Goal: Contribute content: Contribute content

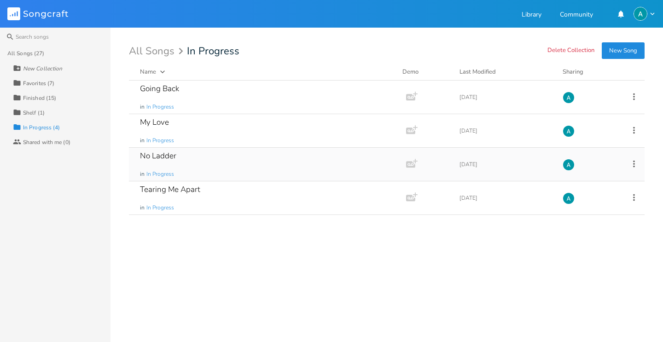
click at [264, 170] on div "No Ladder in In Progress" at bounding box center [266, 164] width 252 height 33
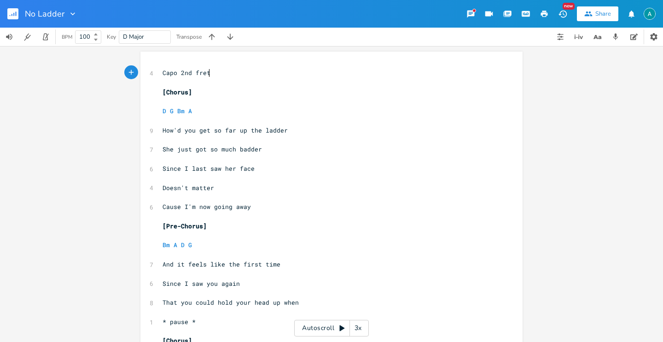
click at [206, 79] on pre "​" at bounding box center [327, 83] width 333 height 10
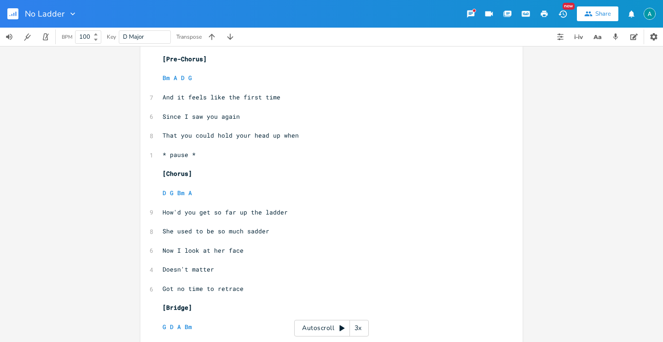
scroll to position [191, 0]
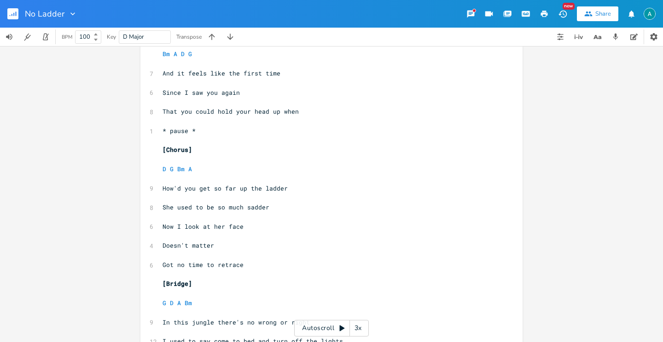
click at [226, 147] on pre "[Chorus]" at bounding box center [327, 150] width 333 height 10
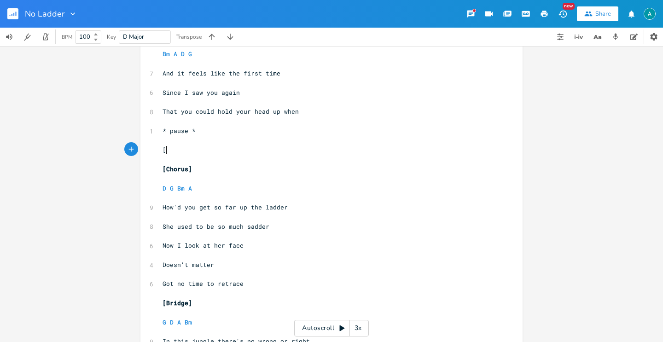
type textarea "[]"
type textarea "Verse 1"
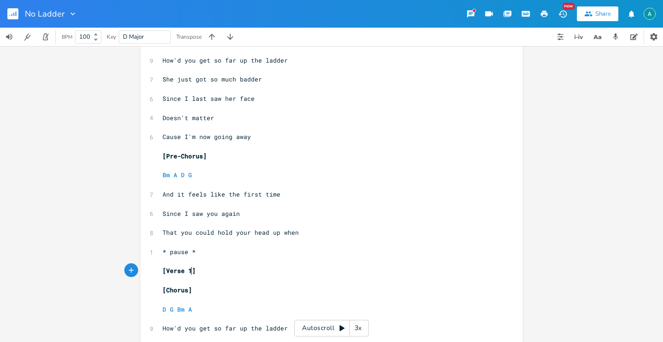
scroll to position [148, 0]
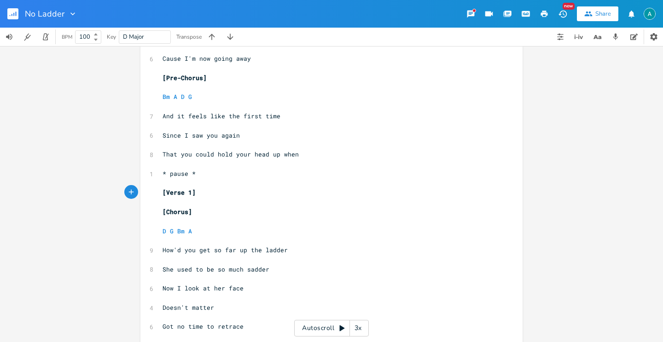
click at [262, 199] on pre "​" at bounding box center [327, 203] width 333 height 10
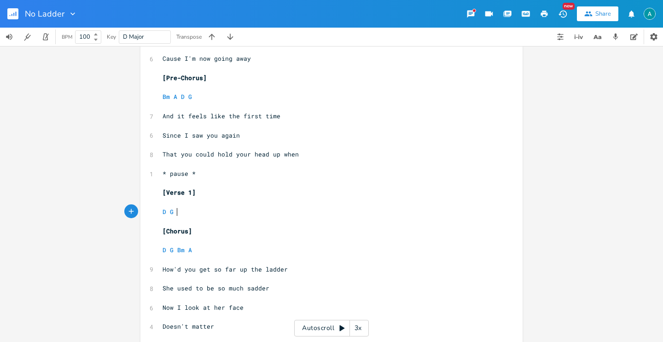
type textarea "D G A"
type textarea "Bm A"
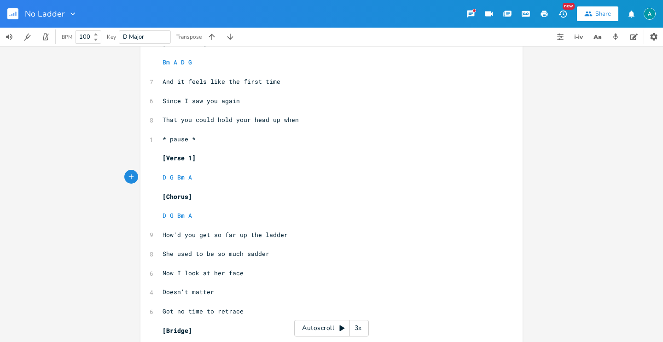
scroll to position [181, 0]
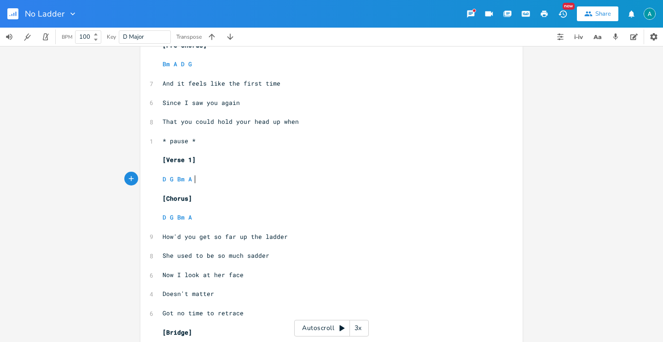
type textarea "[Verse 1] D G Bm A"
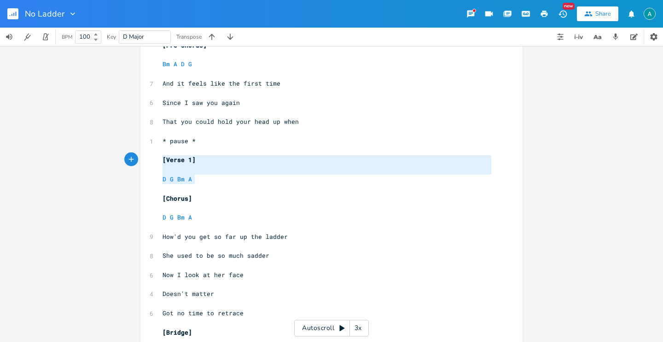
drag, startPoint x: 167, startPoint y: 168, endPoint x: 144, endPoint y: 159, distance: 24.6
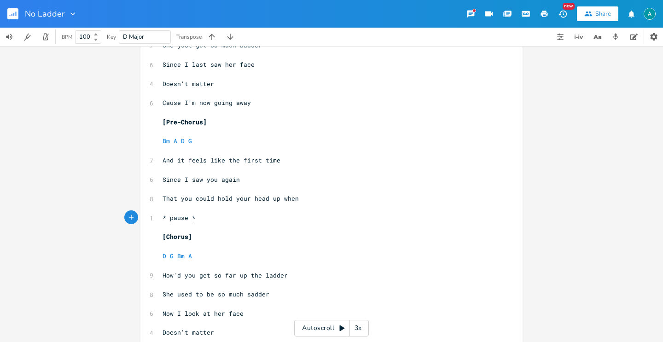
scroll to position [0, 0]
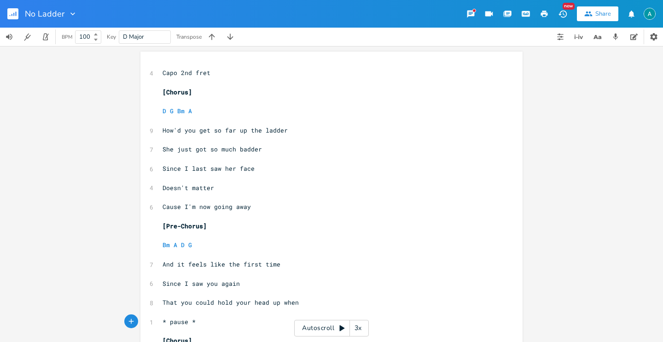
click at [173, 96] on pre "[Chorus]" at bounding box center [327, 93] width 333 height 10
type textarea "Verse 1"
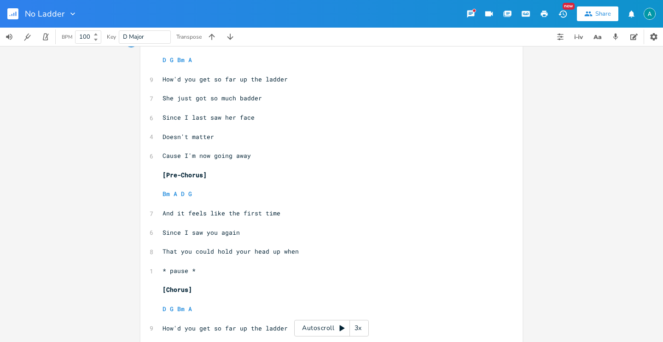
scroll to position [13, 0]
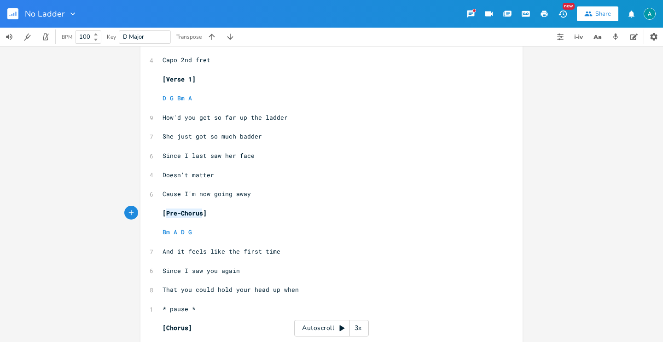
drag, startPoint x: 193, startPoint y: 214, endPoint x: 164, endPoint y: 211, distance: 29.7
click at [164, 211] on span "[Pre-Chorus]" at bounding box center [185, 213] width 44 height 8
type textarea "Chorus"
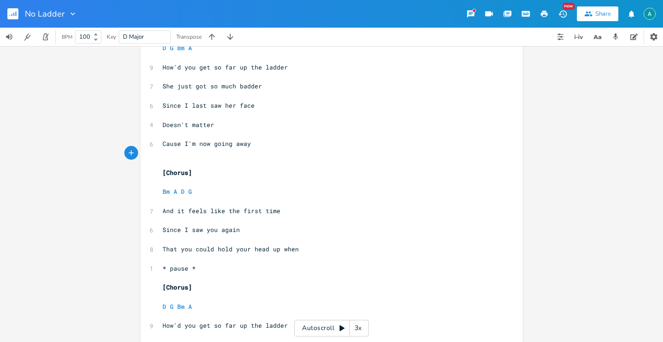
scroll to position [94, 0]
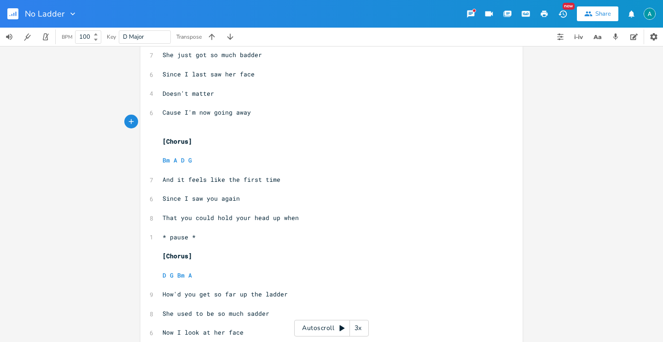
click at [178, 257] on span "[Chorus]" at bounding box center [177, 256] width 29 height 8
type textarea "Verse 2"
click at [231, 241] on pre "* pause *" at bounding box center [327, 238] width 333 height 10
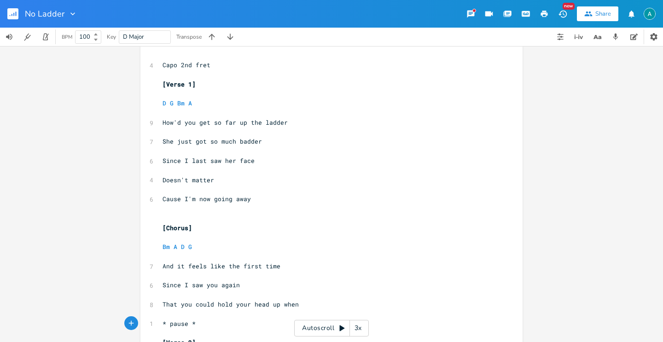
scroll to position [20, 0]
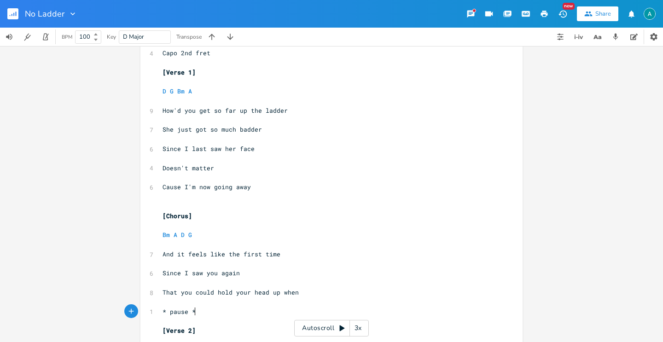
drag, startPoint x: 223, startPoint y: 198, endPoint x: 204, endPoint y: 193, distance: 19.6
click at [220, 199] on pre "​" at bounding box center [327, 197] width 333 height 10
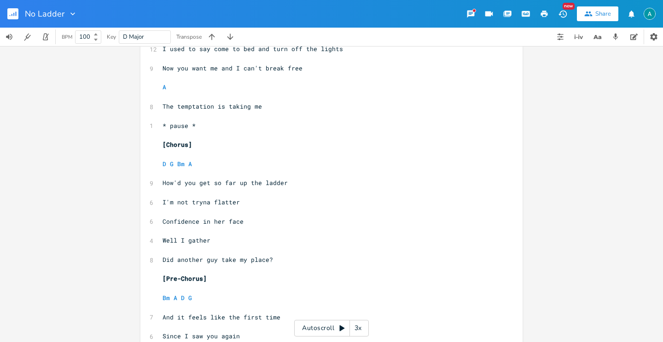
scroll to position [504, 0]
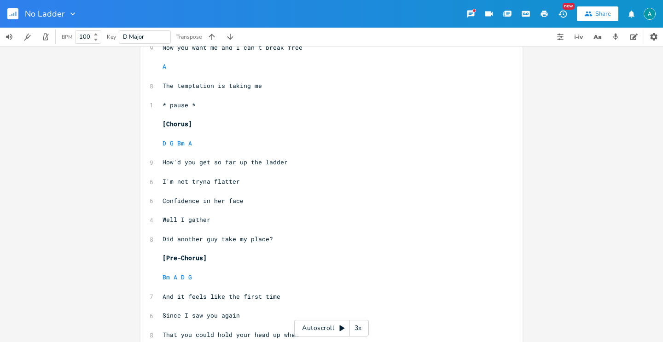
click at [194, 295] on span "And it feels like the first time" at bounding box center [222, 297] width 118 height 8
drag, startPoint x: 196, startPoint y: 294, endPoint x: 192, endPoint y: 285, distance: 10.3
click at [196, 293] on span "And it feels like the first time" at bounding box center [222, 297] width 118 height 8
click at [192, 295] on span "And it feels like the first time" at bounding box center [222, 297] width 118 height 8
type textarea "e"
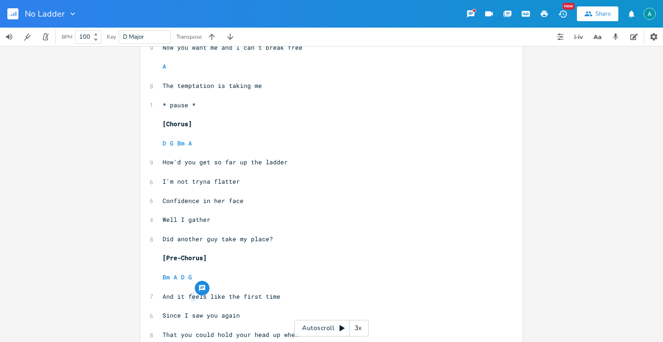
click at [192, 295] on span "And it feels like the first time" at bounding box center [222, 297] width 118 height 8
type textarea "seems"
type textarea "last"
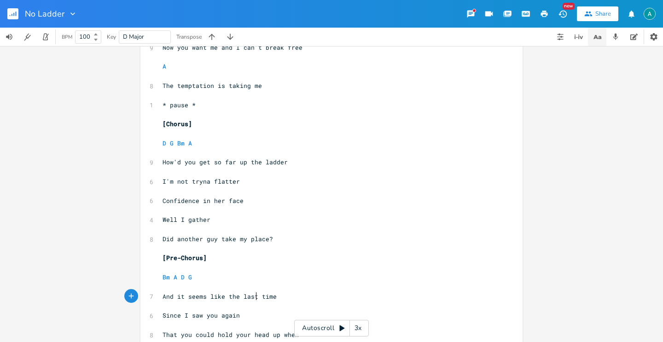
click at [592, 31] on icon "button" at bounding box center [598, 37] width 12 height 12
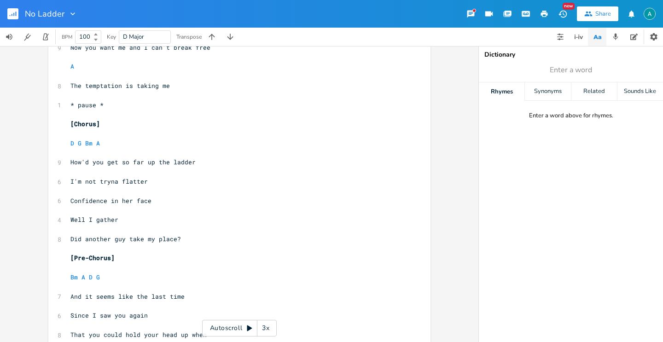
click at [585, 57] on div "Dictionary" at bounding box center [571, 55] width 173 height 6
click at [581, 63] on span "Enter a word" at bounding box center [571, 70] width 184 height 17
type input "fine"
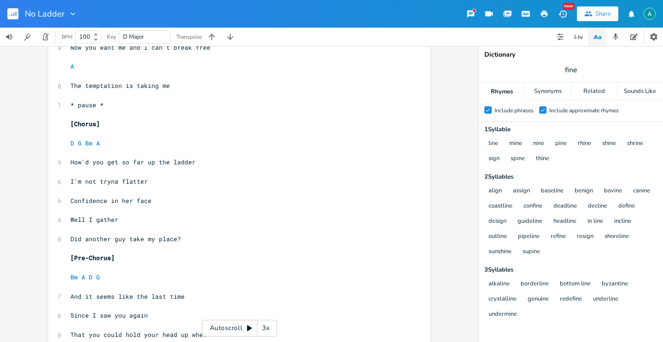
click at [542, 110] on icon "Check" at bounding box center [543, 110] width 6 height 6
click at [539, 110] on input "Check Include approximate rhymes" at bounding box center [539, 110] width 0 height 6
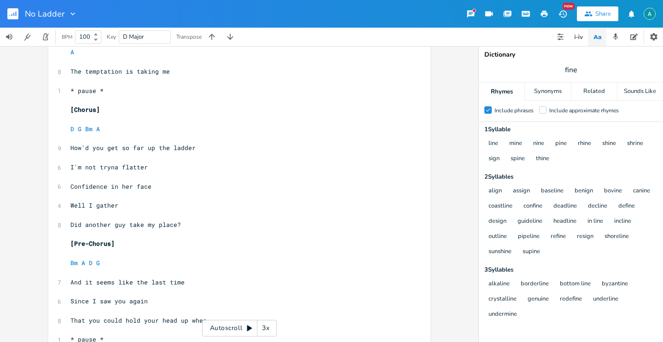
scroll to position [650, 0]
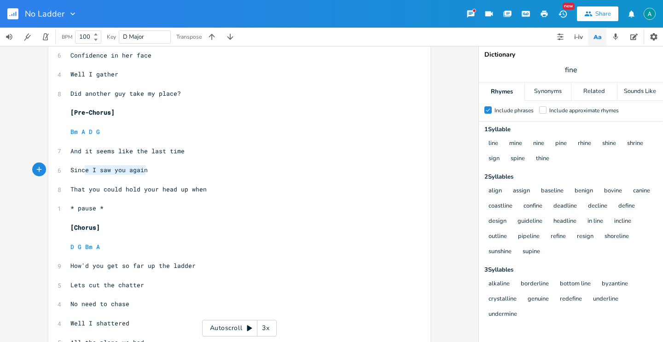
type textarea "Since I saw you again"
drag, startPoint x: 150, startPoint y: 171, endPoint x: 68, endPoint y: 167, distance: 81.6
click at [69, 167] on pre "Since I saw you again" at bounding box center [235, 170] width 333 height 10
type input "again"
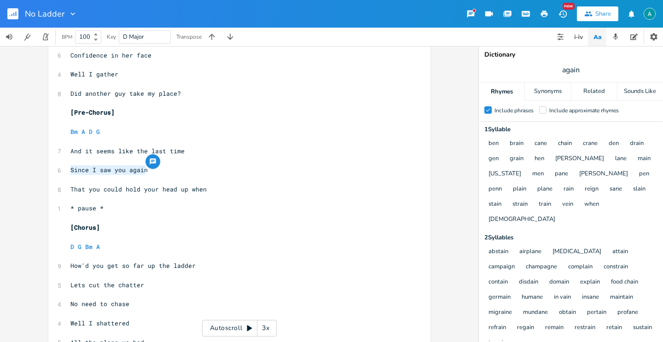
click at [106, 170] on span "Since I saw you again" at bounding box center [108, 170] width 77 height 8
type textarea "saw"
click at [107, 168] on span "Since I saw you again" at bounding box center [108, 170] width 77 height 8
click at [134, 151] on span "And it seems like the last time" at bounding box center [127, 151] width 114 height 8
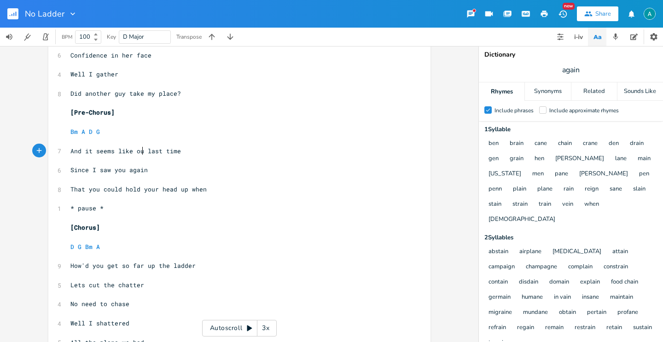
type textarea "our"
click at [105, 175] on pre "​" at bounding box center [235, 180] width 333 height 10
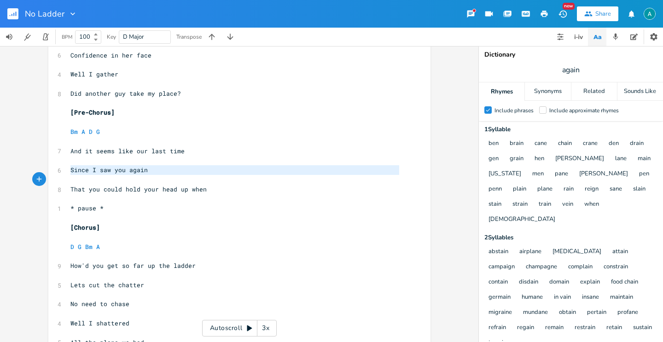
click at [105, 175] on pre "​" at bounding box center [235, 180] width 333 height 10
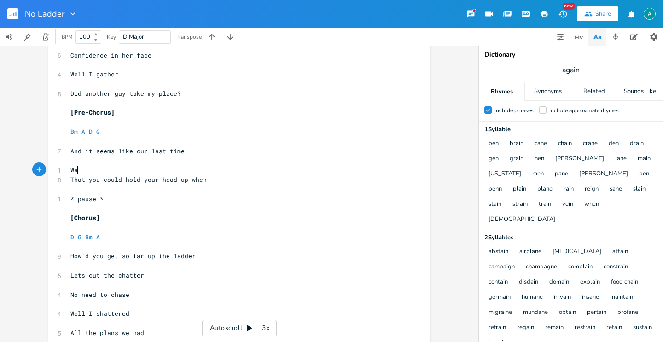
type textarea "Was"
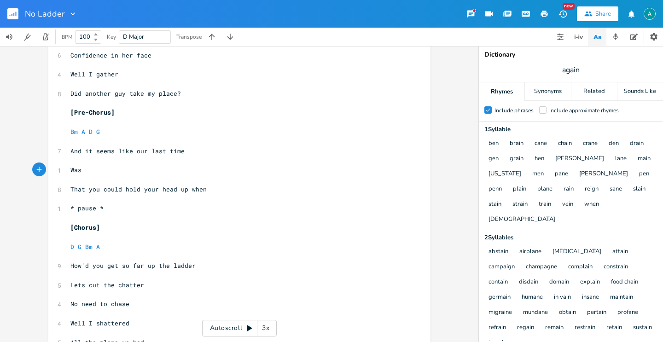
scroll to position [0, 2]
type textarea "when we"
type textarea "ere hanging out with [PERSON_NAME]"
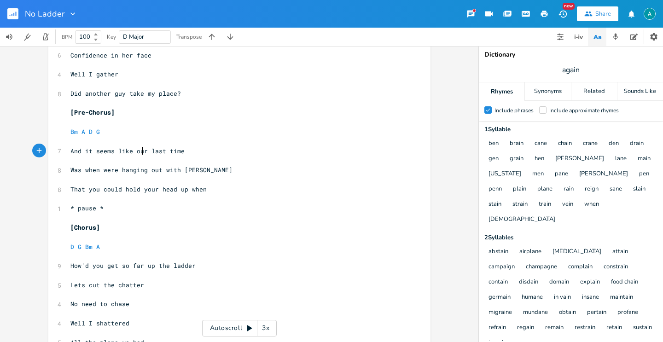
click at [138, 149] on span "And it seems like our last time" at bounding box center [127, 151] width 114 height 8
type textarea "our"
click at [138, 149] on span "And it seems like our last time" at bounding box center [127, 151] width 114 height 8
drag, startPoint x: 95, startPoint y: 170, endPoint x: 51, endPoint y: 171, distance: 44.2
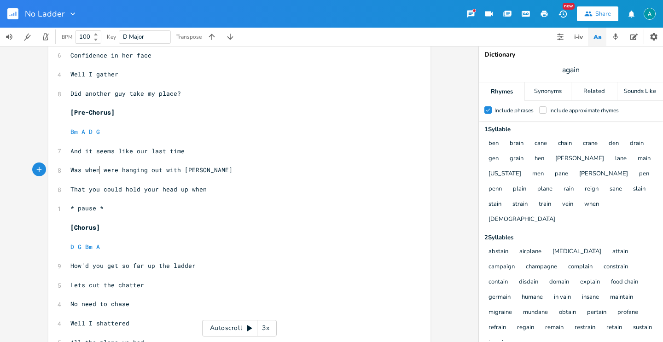
type textarea "Was when"
click at [94, 173] on span "Was when were hanging out with [PERSON_NAME]" at bounding box center [151, 170] width 162 height 8
drag, startPoint x: 97, startPoint y: 170, endPoint x: 71, endPoint y: 171, distance: 25.8
click at [71, 171] on span "Was when were hanging out with [PERSON_NAME]" at bounding box center [151, 170] width 162 height 8
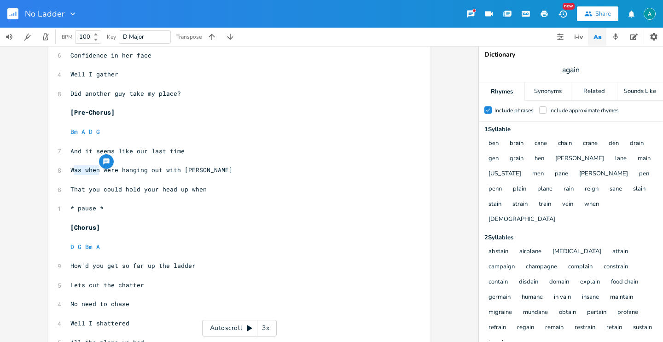
type textarea "e"
click at [172, 188] on span "That you could hold your head up when" at bounding box center [138, 189] width 136 height 8
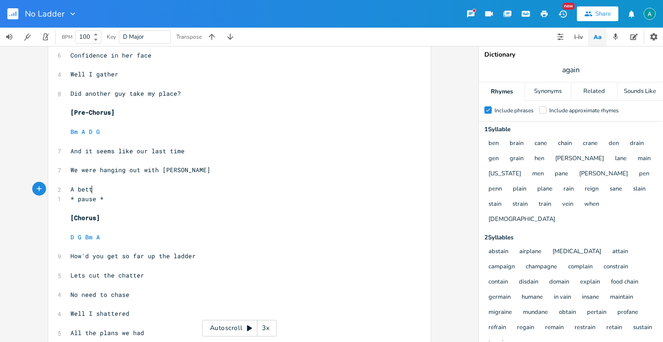
scroll to position [0, 22]
type textarea "A better"
type textarea "It was a better time back then"
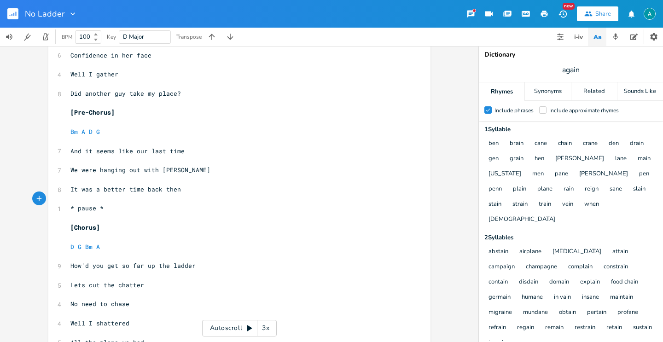
click at [111, 190] on span "It was a better time back then" at bounding box center [125, 189] width 111 height 8
type textarea "better"
click at [111, 190] on span "It was a better time back then" at bounding box center [125, 189] width 111 height 8
type textarea "easier"
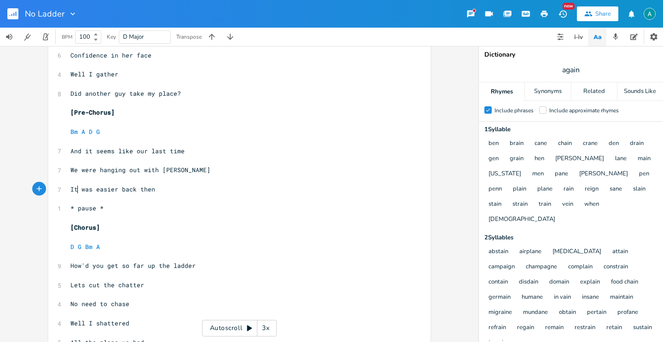
drag, startPoint x: 76, startPoint y: 189, endPoint x: 64, endPoint y: 190, distance: 12.4
type textarea "Everything"
type textarea "hanging out"
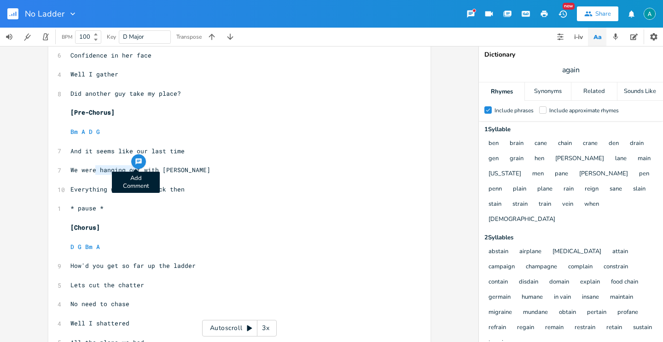
drag, startPoint x: 94, startPoint y: 170, endPoint x: 134, endPoint y: 167, distance: 39.7
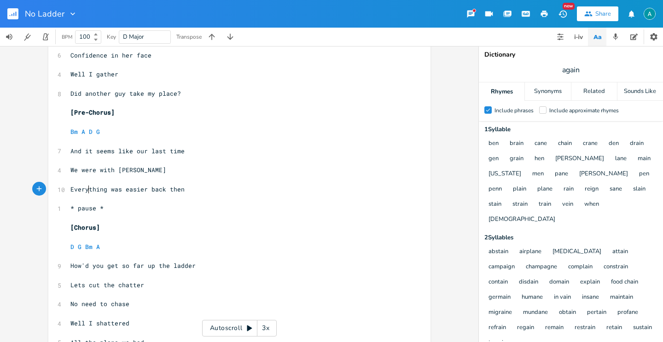
click at [85, 187] on span "Everything was easier back then" at bounding box center [127, 189] width 114 height 8
click at [85, 185] on pre "Everything was easier back then" at bounding box center [235, 190] width 333 height 10
type textarea "It"
type textarea "all"
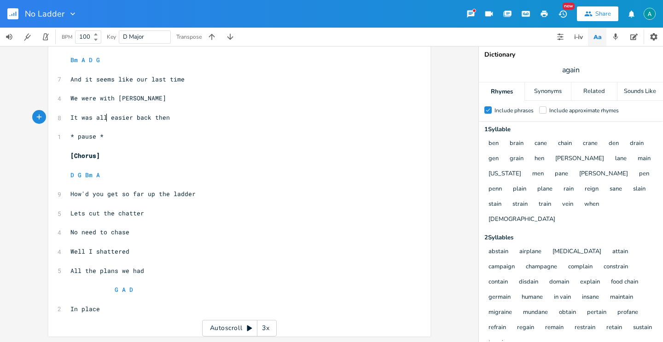
scroll to position [637, 0]
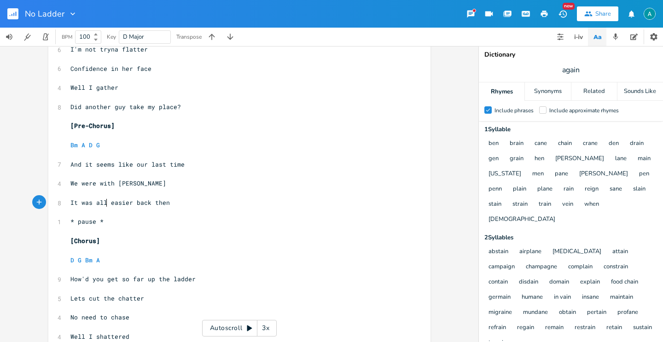
click at [139, 165] on span "And it seems like our last time" at bounding box center [127, 164] width 114 height 8
type textarea "the"
type textarea "re with [PERSON_NAME]"
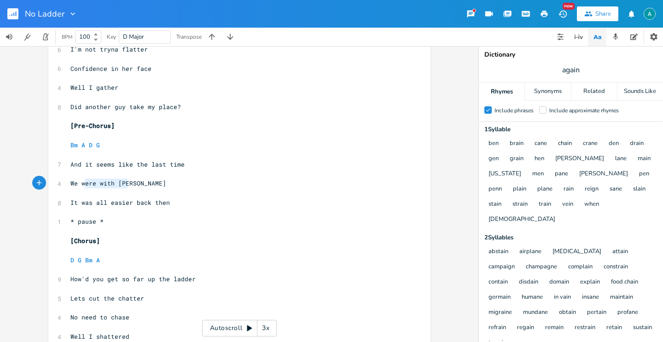
drag, startPoint x: 131, startPoint y: 187, endPoint x: 88, endPoint y: 180, distance: 43.4
click at [85, 184] on pre "We were with [PERSON_NAME]" at bounding box center [235, 184] width 333 height 10
click at [139, 162] on span "And it seems like the last time" at bounding box center [127, 164] width 114 height 8
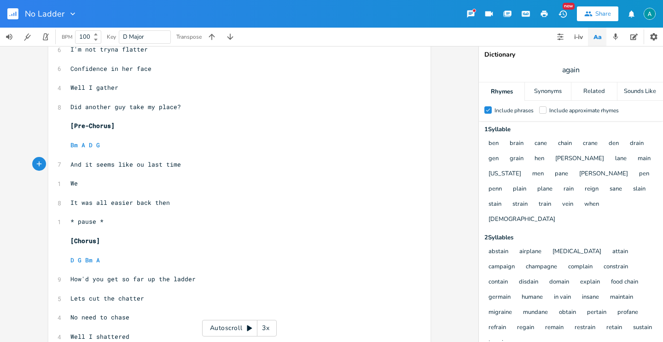
type textarea "our"
type textarea "as way a"
type textarea "back when"
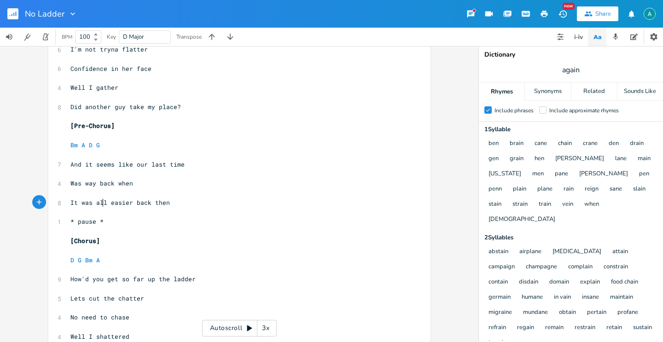
drag, startPoint x: 98, startPoint y: 202, endPoint x: 104, endPoint y: 203, distance: 5.7
click at [99, 202] on span "It was all easier back then" at bounding box center [120, 203] width 100 height 8
click at [103, 204] on span "It was all easier back then" at bounding box center [120, 203] width 100 height 8
click at [102, 204] on span "It was all easier back then" at bounding box center [120, 203] width 100 height 8
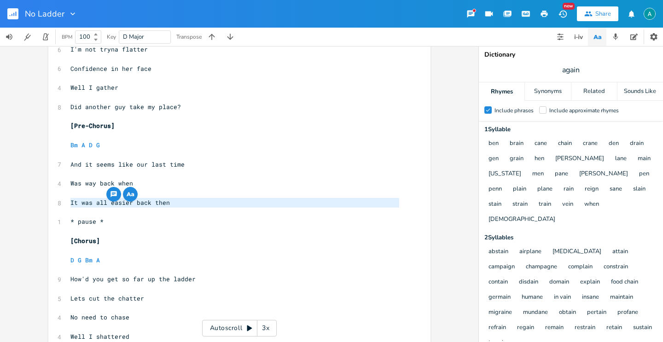
type textarea "It was all easier back then"
click at [101, 205] on span "It was all easier back then" at bounding box center [120, 203] width 100 height 8
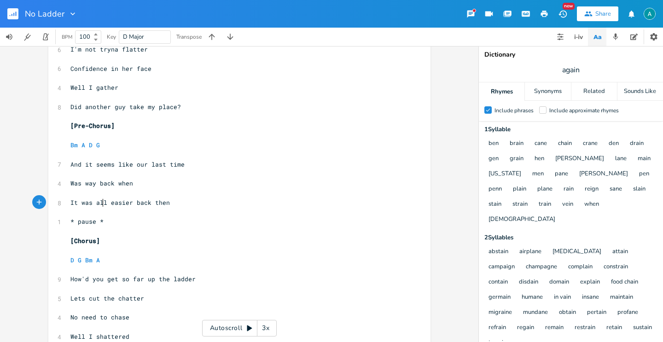
click at [100, 205] on span "It was all easier back then" at bounding box center [120, 203] width 100 height 8
type textarea "It was all easier back then"
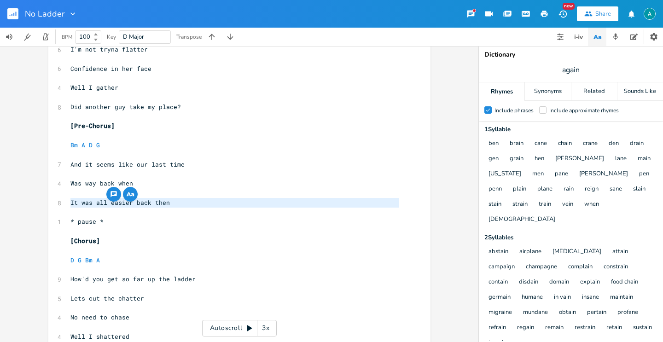
click at [99, 205] on span "It was all easier back then" at bounding box center [120, 203] width 100 height 8
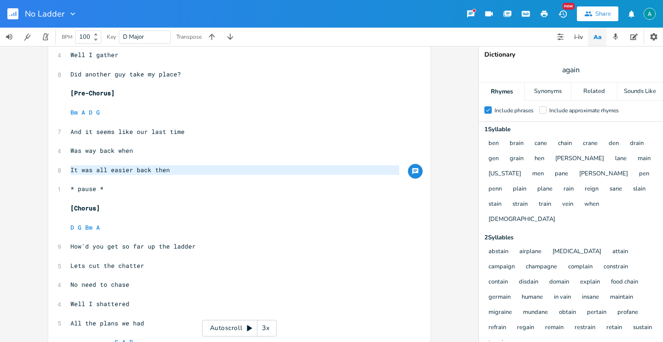
scroll to position [602, 0]
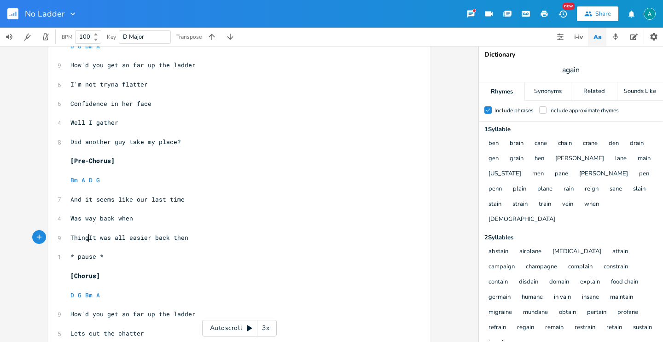
type textarea "Things"
type textarea "s"
type textarea "er"
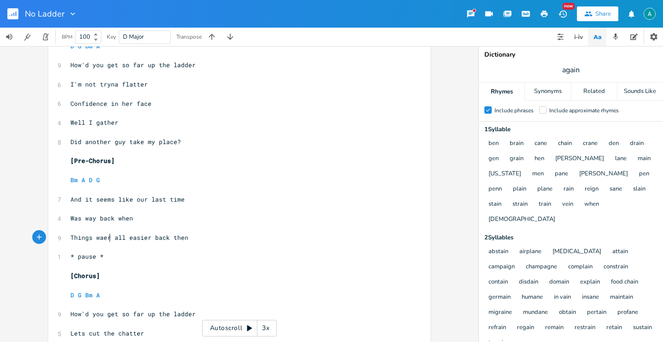
scroll to position [0, 5]
type textarea "ere"
click at [543, 113] on div at bounding box center [542, 109] width 7 height 7
click at [539, 113] on input "Include approximate rhymes" at bounding box center [539, 110] width 0 height 6
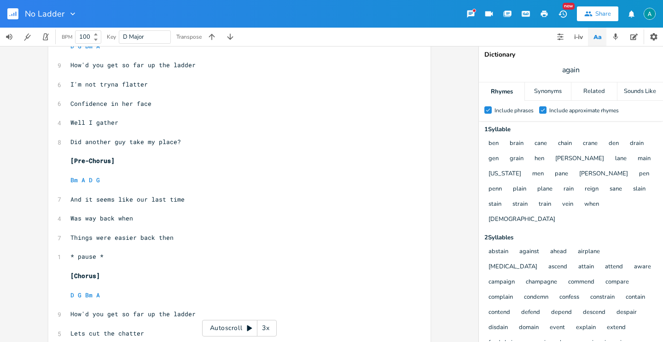
click at [544, 113] on div "Check" at bounding box center [542, 109] width 7 height 7
click at [539, 113] on input "Check Include approximate rhymes" at bounding box center [539, 110] width 0 height 6
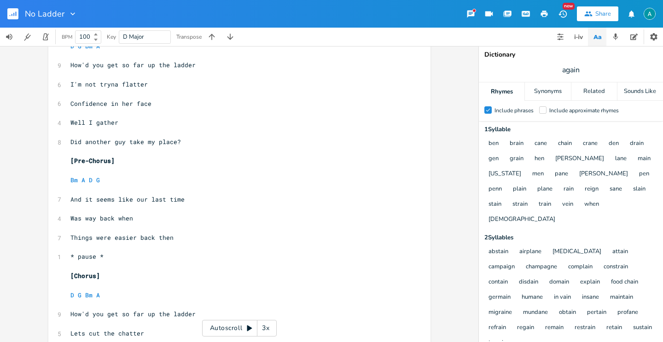
click at [545, 113] on div at bounding box center [542, 109] width 7 height 7
click at [539, 113] on input "Include approximate rhymes" at bounding box center [539, 110] width 0 height 6
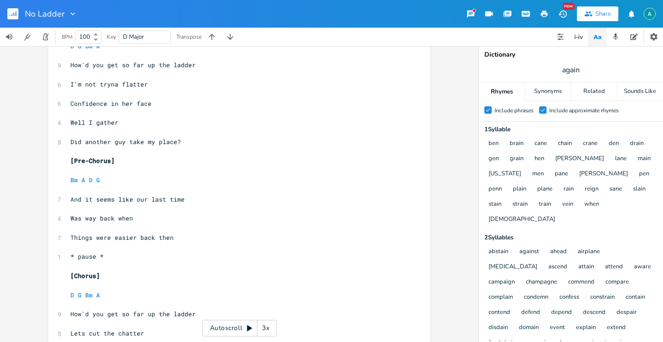
click at [545, 113] on div "Check" at bounding box center [542, 109] width 7 height 7
click at [539, 113] on input "Check Include approximate rhymes" at bounding box center [539, 110] width 0 height 6
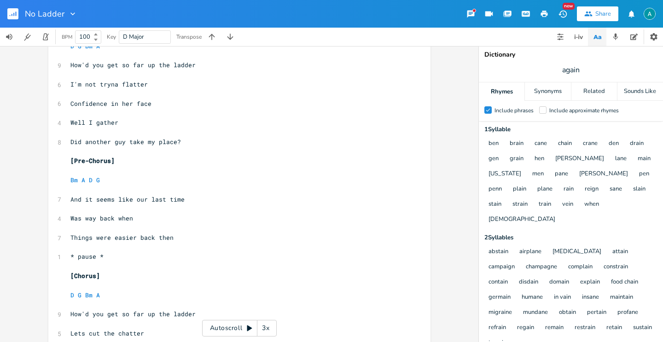
click at [599, 59] on div "Dictionary again Rhymes Synonyms Related Sounds Like Check Include phrases Incl…" at bounding box center [571, 194] width 184 height 296
click at [600, 63] on span "again" at bounding box center [571, 70] width 184 height 17
type input "when"
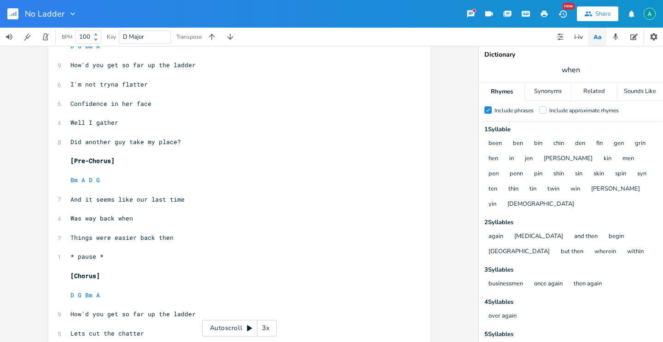
click at [166, 241] on span "Things were easier back then" at bounding box center [121, 238] width 103 height 8
drag, startPoint x: 171, startPoint y: 239, endPoint x: 66, endPoint y: 240, distance: 104.6
click at [69, 240] on pre "Things were easier back then" at bounding box center [235, 238] width 333 height 10
type textarea "Do i"
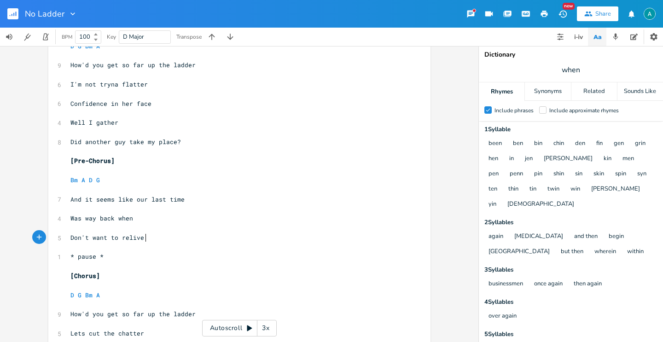
scroll to position [0, 47]
type textarea "n't want to relive it over again"
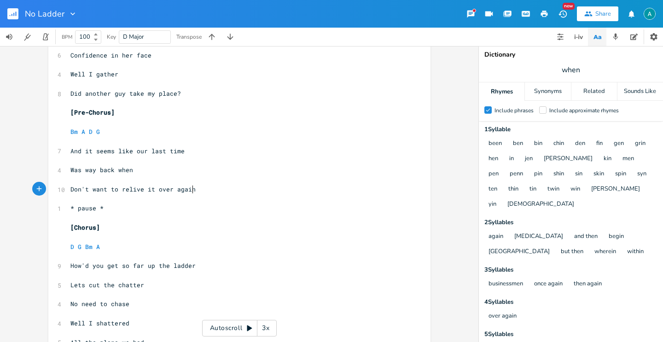
scroll to position [722, 0]
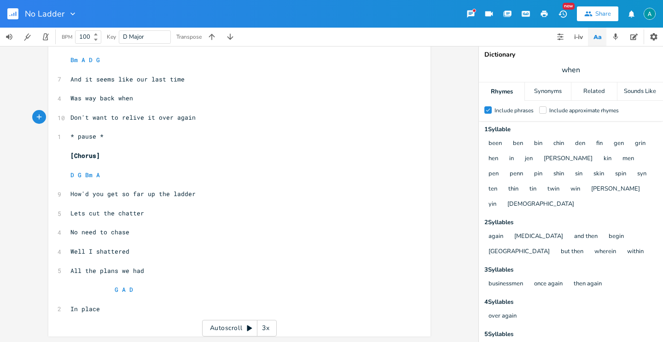
click at [69, 234] on pre "No need to chase" at bounding box center [235, 233] width 333 height 10
type textarea "There's"
type textarea "n"
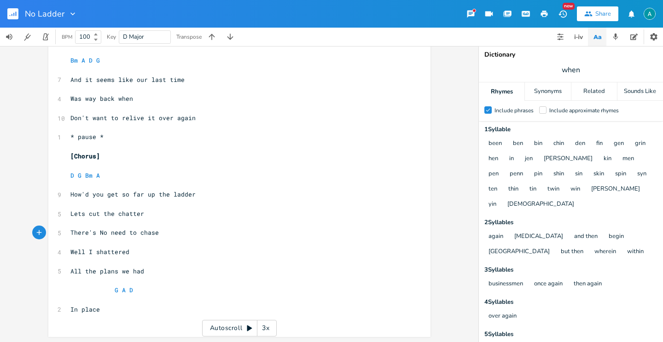
scroll to position [0, 4]
click at [122, 291] on span "A" at bounding box center [124, 290] width 4 height 9
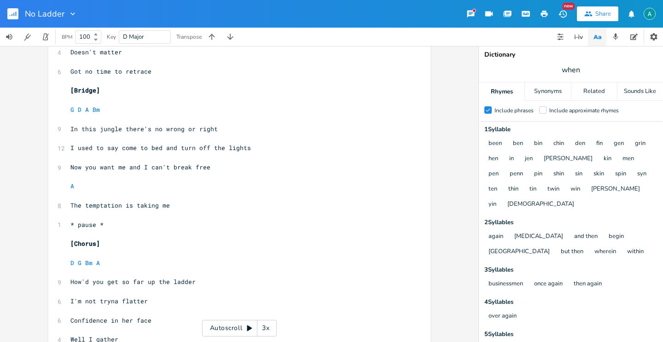
scroll to position [252, 0]
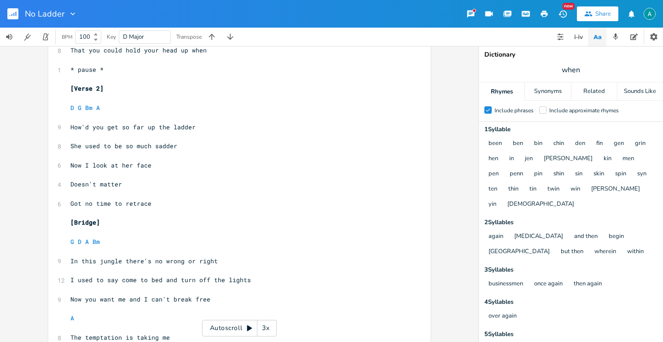
type textarea "Bm"
click at [596, 41] on icon "button" at bounding box center [598, 37] width 12 height 12
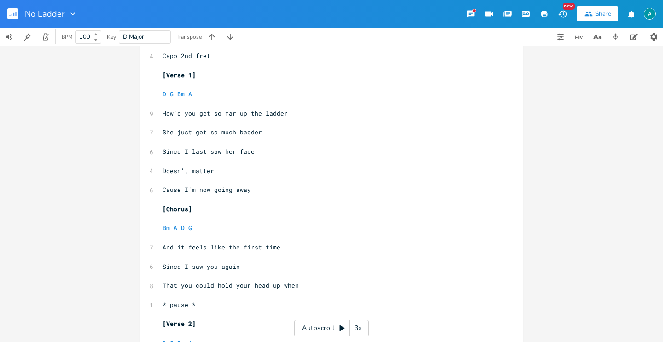
scroll to position [0, 0]
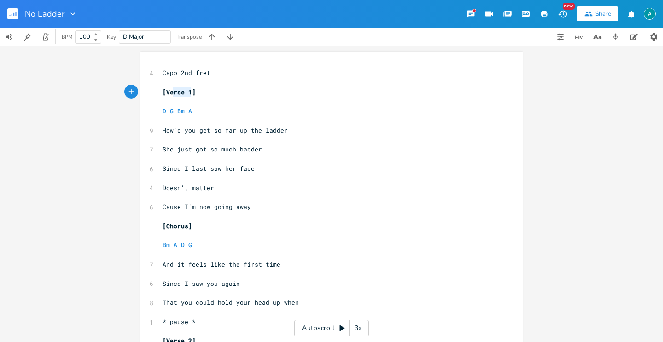
type textarea "Verse 1"
drag, startPoint x: 187, startPoint y: 93, endPoint x: 164, endPoint y: 91, distance: 22.6
click at [164, 91] on span "[Verse 1]" at bounding box center [179, 92] width 33 height 8
click at [424, 234] on pre "​" at bounding box center [327, 236] width 333 height 10
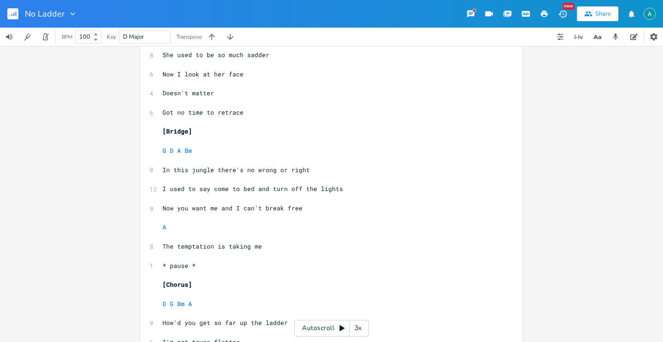
scroll to position [434, 0]
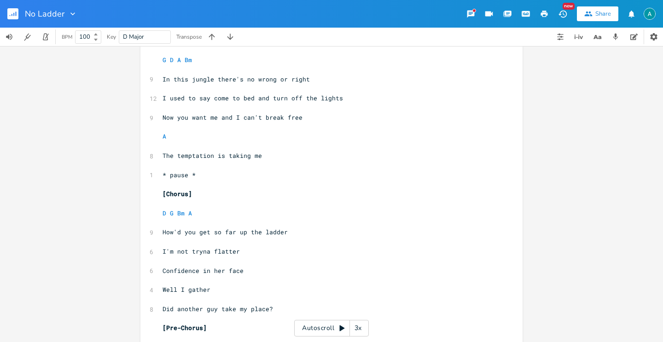
click at [176, 195] on span "[Chorus]" at bounding box center [177, 194] width 29 height 8
click at [175, 195] on span "[Chorus]" at bounding box center [177, 194] width 29 height 8
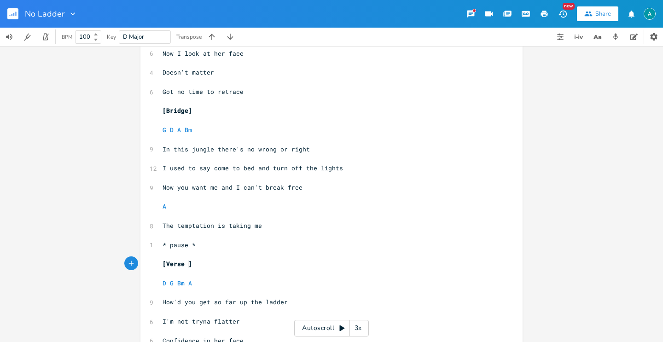
scroll to position [365, 0]
type textarea "Verse 3"
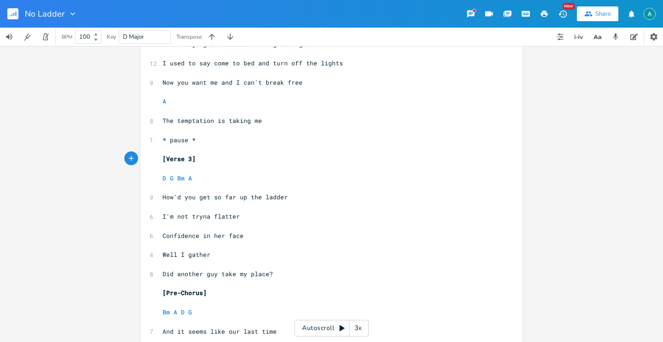
scroll to position [487, 0]
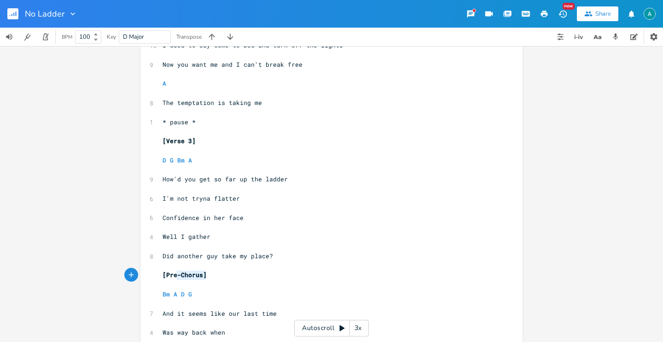
type textarea "[Pre-Chorus]"
drag, startPoint x: 210, startPoint y: 276, endPoint x: 158, endPoint y: 274, distance: 52.6
click at [158, 274] on div "[Pre-Chorus] x 4 Capo 2nd fret ​ [Verse 1] ​ D G Bm A ​ 9 How'd you get so far …" at bounding box center [332, 67] width 382 height 1007
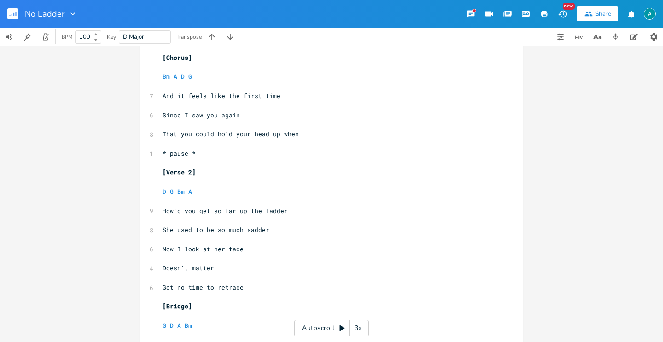
scroll to position [163, 0]
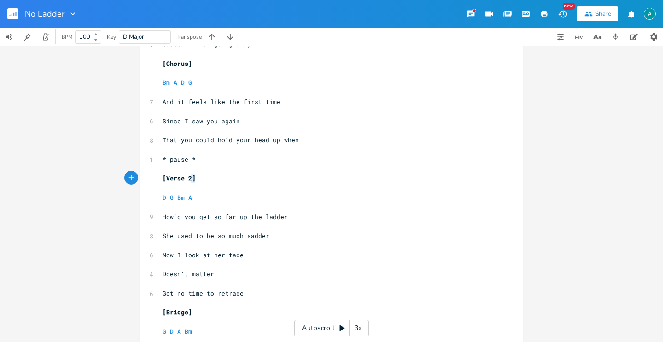
type textarea "2]"
type textarea "[Verse 2]"
drag, startPoint x: 198, startPoint y: 183, endPoint x: 147, endPoint y: 183, distance: 50.2
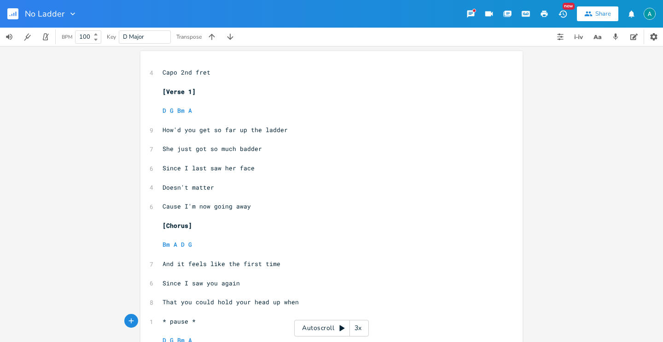
scroll to position [0, 0]
type textarea "[Chorus]"
drag, startPoint x: 199, startPoint y: 229, endPoint x: 146, endPoint y: 228, distance: 52.5
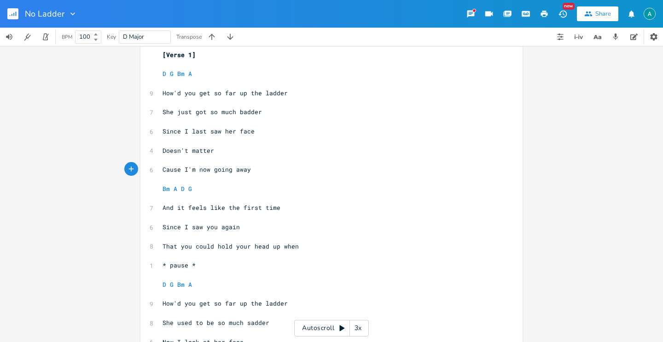
scroll to position [182, 0]
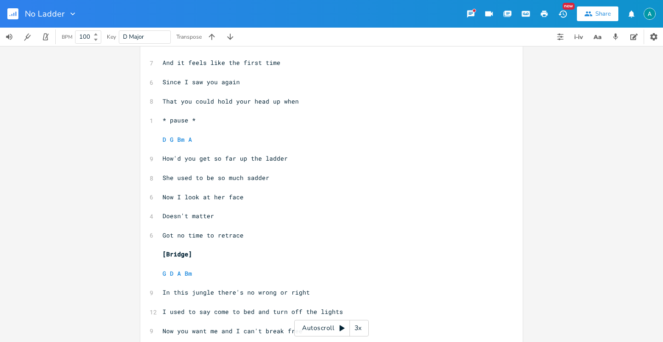
click at [204, 128] on pre "​" at bounding box center [327, 130] width 333 height 10
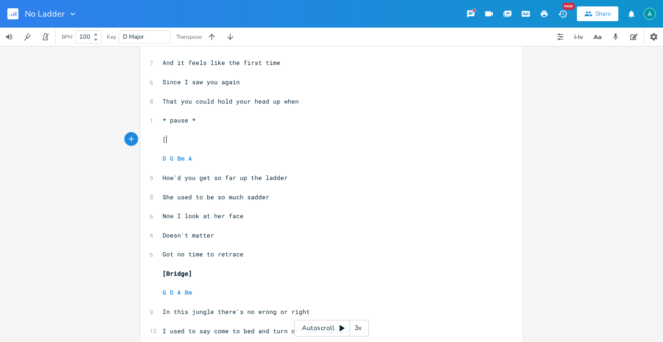
type textarea "[]"
type textarea "Verse 2"
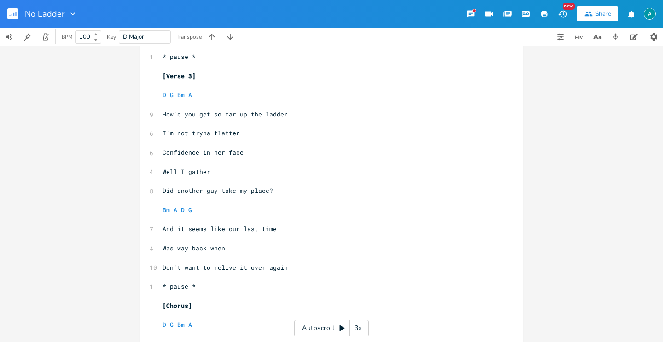
scroll to position [587, 0]
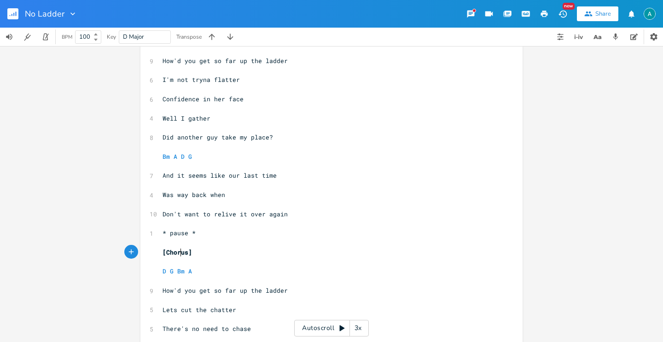
click at [175, 252] on span "[Chorus]" at bounding box center [177, 252] width 29 height 8
type textarea "r"
click at [169, 251] on span "[Chorus]" at bounding box center [177, 252] width 29 height 8
type textarea "Vese"
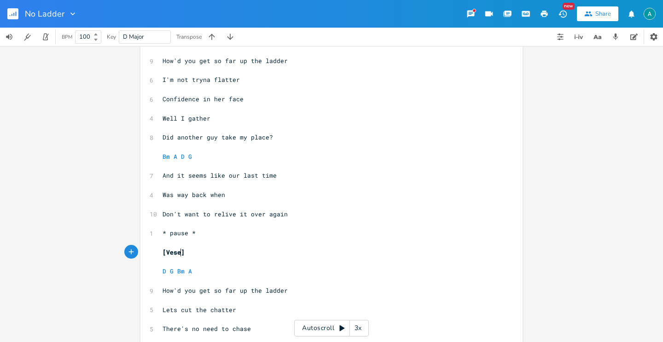
scroll to position [0, 12]
type textarea "rse 4"
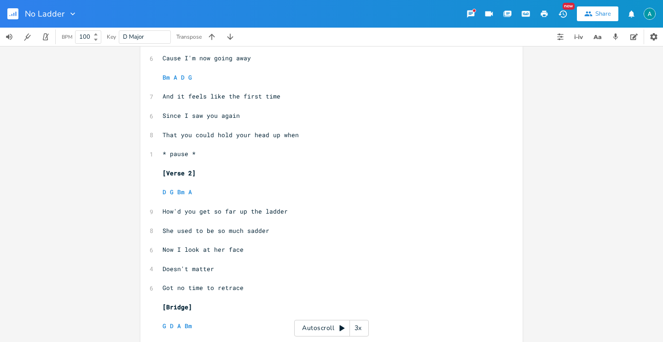
scroll to position [146, 0]
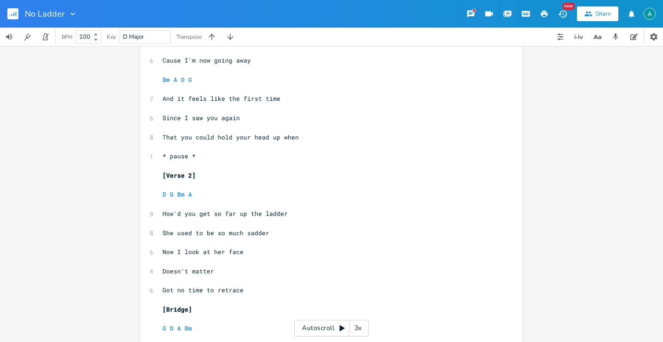
click at [223, 137] on span "That you could hold your head up when" at bounding box center [231, 137] width 136 height 8
type textarea "That you could hold your head up when"
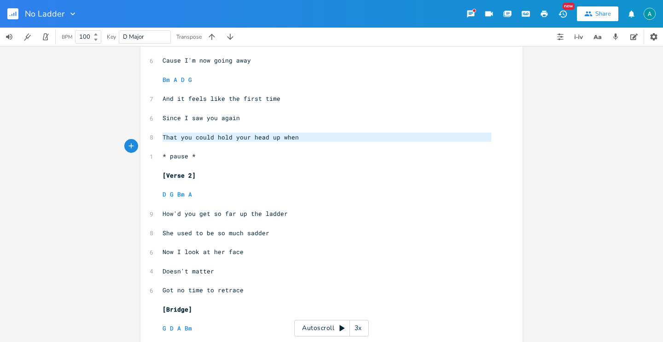
click at [223, 137] on span "That you could hold your head up when" at bounding box center [231, 137] width 136 height 8
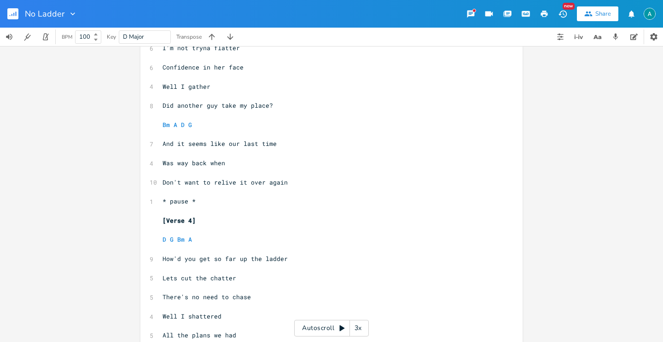
scroll to position [606, 0]
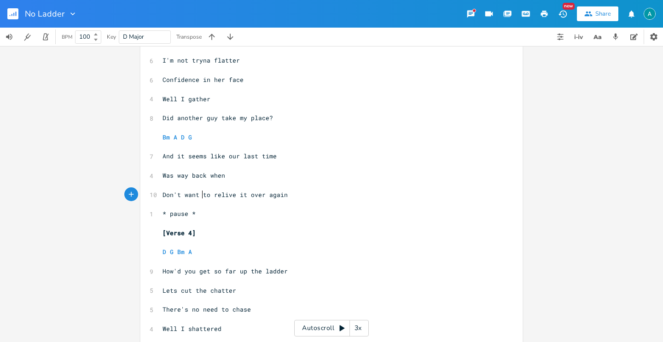
click at [198, 199] on pre "Don't want to relive it over again" at bounding box center [327, 195] width 333 height 10
type textarea "Don't want to relive it over again"
click at [198, 199] on pre "Don't want to relive it over again" at bounding box center [327, 195] width 333 height 10
paste textarea
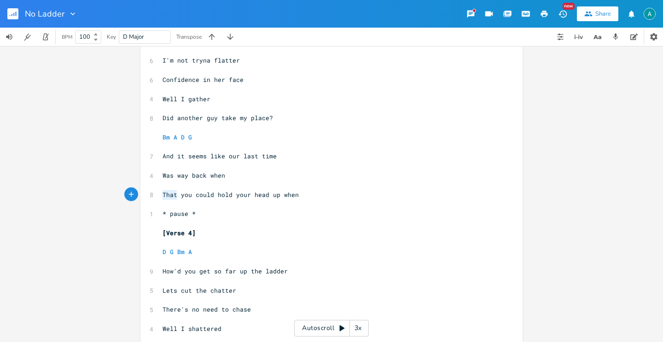
drag, startPoint x: 174, startPoint y: 195, endPoint x: 146, endPoint y: 195, distance: 28.1
click at [161, 197] on div "8 That you could hold your head up when" at bounding box center [327, 195] width 333 height 10
type textarea "Now"
type textarea "an"
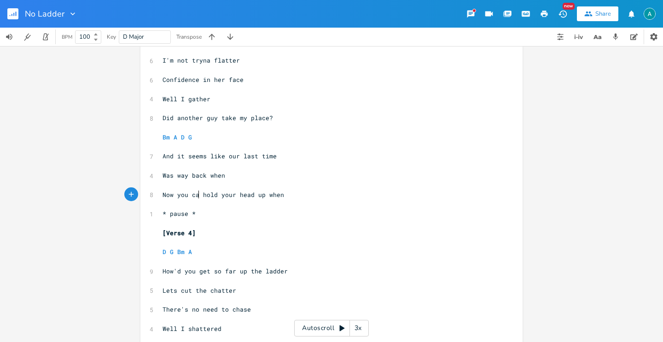
scroll to position [0, 6]
click at [161, 194] on pre "Now you can hold your head up when" at bounding box center [327, 195] width 333 height 10
type textarea "But"
type textarea "n"
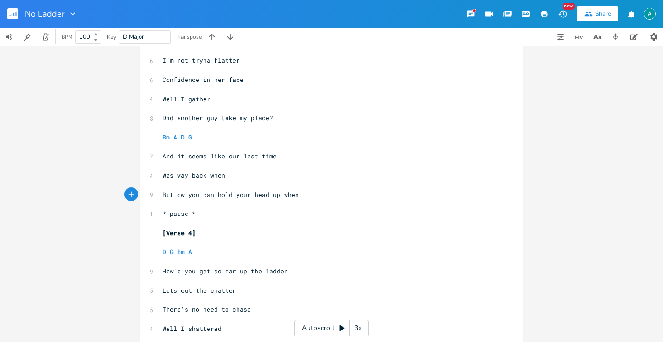
scroll to position [0, 4]
click at [206, 197] on span "But now you can hold your head up when" at bounding box center [233, 195] width 140 height 8
type textarea "can"
click at [206, 197] on span "But now you can hold your head up when" at bounding box center [233, 195] width 140 height 8
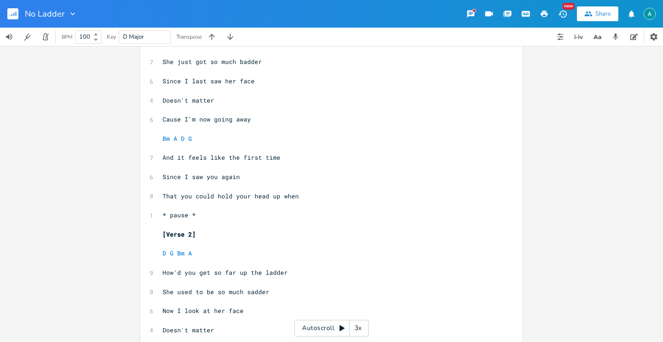
scroll to position [0, 0]
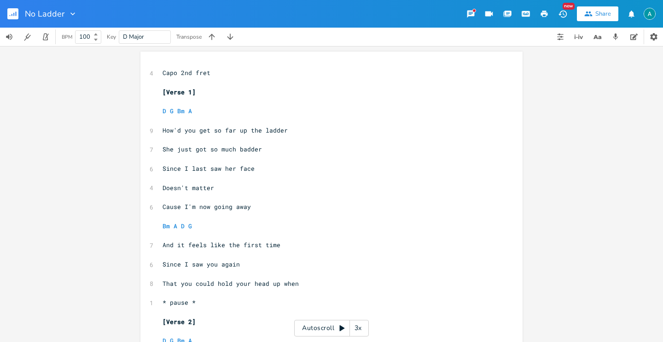
click at [331, 326] on div "Autoscroll 3x" at bounding box center [331, 328] width 75 height 17
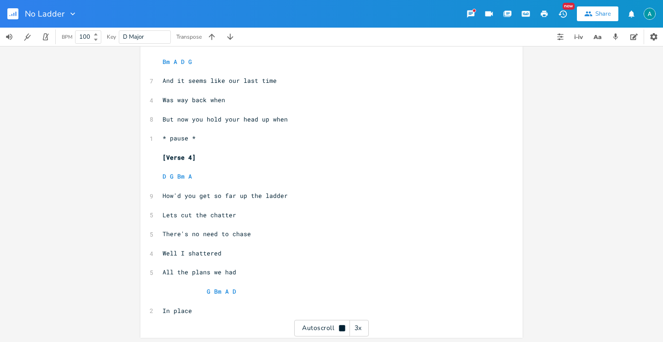
scroll to position [683, 0]
click at [178, 211] on span "Lets cut the chatter" at bounding box center [200, 214] width 74 height 8
click at [195, 213] on span "Lets cut the chatter" at bounding box center [200, 214] width 74 height 8
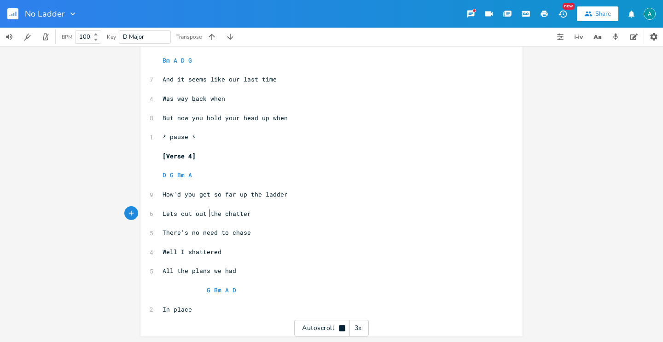
type textarea "out"
click at [322, 322] on div "Autoscroll 3x" at bounding box center [331, 328] width 75 height 17
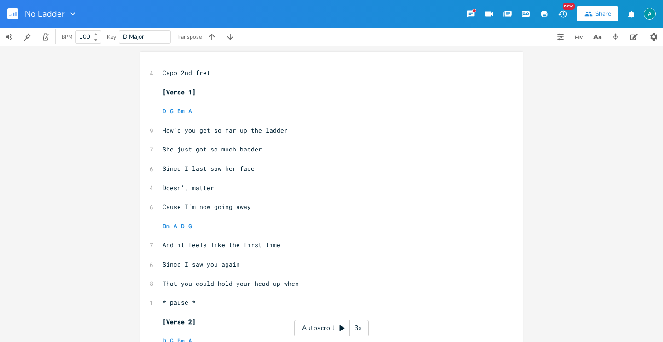
scroll to position [0, 0]
click at [357, 323] on div "3x" at bounding box center [358, 328] width 17 height 17
drag, startPoint x: 324, startPoint y: 325, endPoint x: 328, endPoint y: 316, distance: 9.8
click at [324, 324] on div "Autoscroll 4x" at bounding box center [331, 328] width 75 height 17
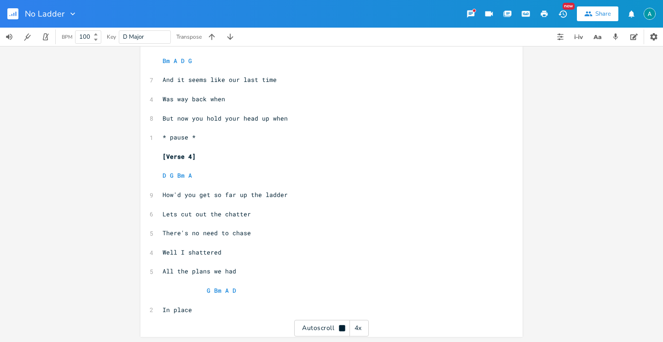
scroll to position [683, 0]
click at [330, 326] on div "Autoscroll 4x" at bounding box center [331, 328] width 75 height 17
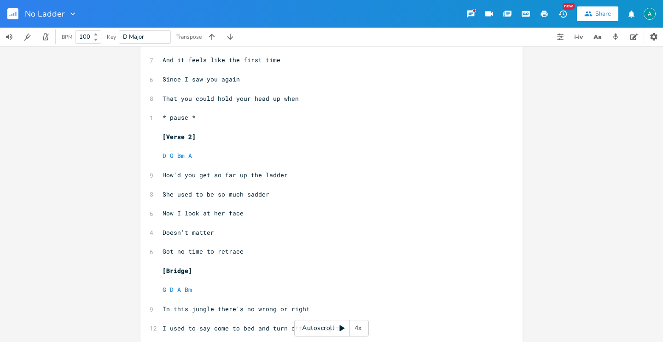
scroll to position [58, 0]
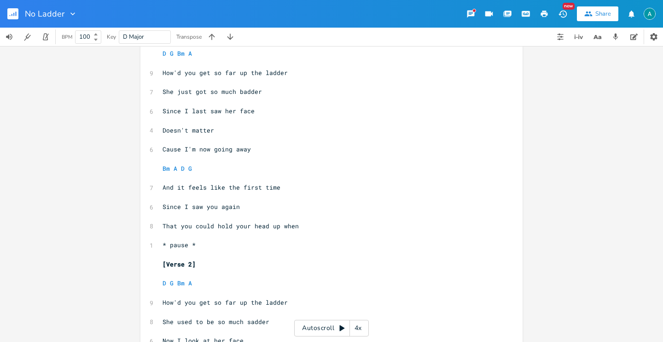
click at [197, 225] on span "That you could hold your head up when" at bounding box center [231, 226] width 136 height 8
click at [196, 226] on span "That you could hold your head up when" at bounding box center [231, 226] width 136 height 8
type textarea "That you could hold your head up when"
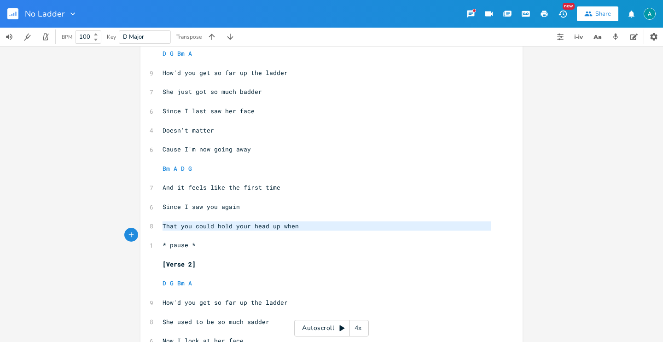
click at [196, 226] on span "That you could hold your head up when" at bounding box center [231, 226] width 136 height 8
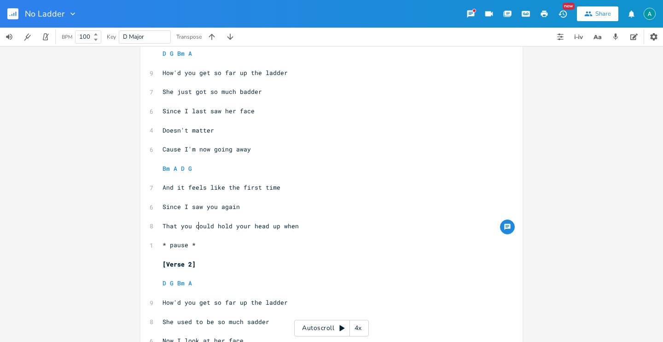
click at [196, 226] on span "That you could hold your head up when" at bounding box center [231, 226] width 136 height 8
type textarea "That you could hold your head up when"
click at [196, 225] on span "That you could hold your head up when" at bounding box center [231, 226] width 136 height 8
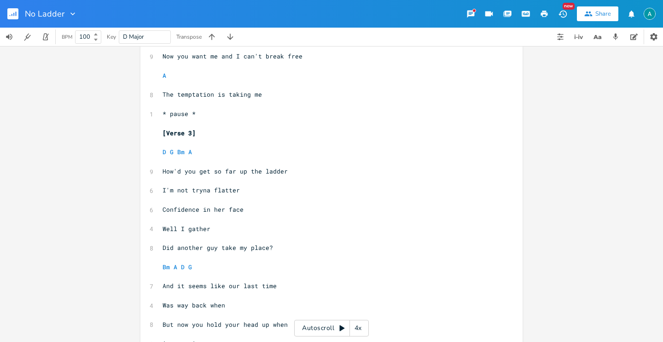
scroll to position [578, 0]
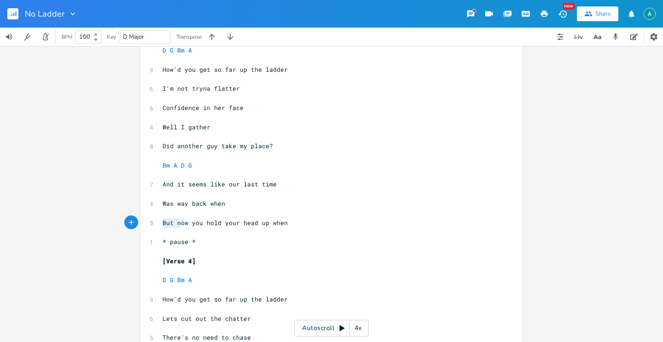
drag, startPoint x: 179, startPoint y: 222, endPoint x: 158, endPoint y: 222, distance: 21.7
click at [161, 222] on pre "But now you hold your head up when" at bounding box center [327, 223] width 333 height 10
type textarea "N"
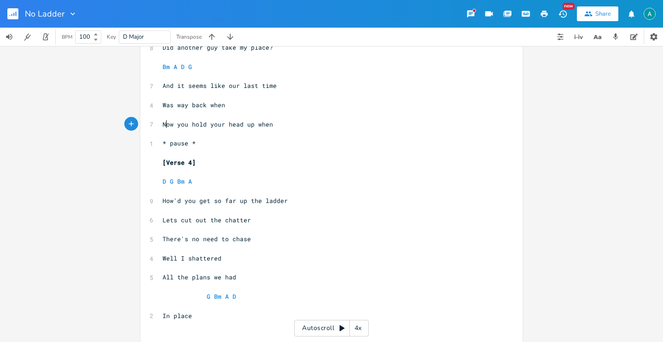
scroll to position [683, 0]
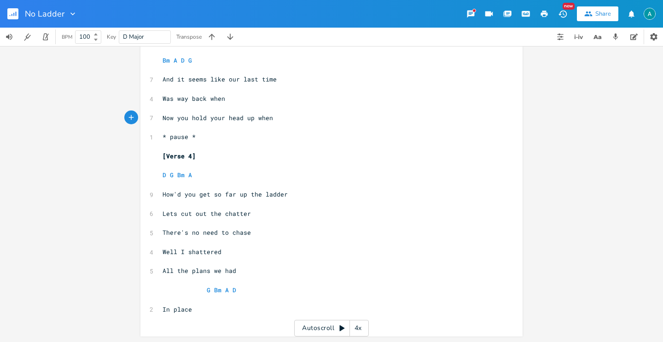
click at [210, 271] on span "All the plans we had" at bounding box center [200, 271] width 74 height 8
type textarea "that"
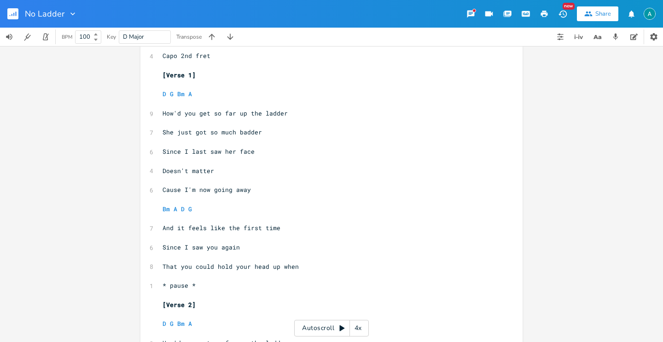
scroll to position [0, 0]
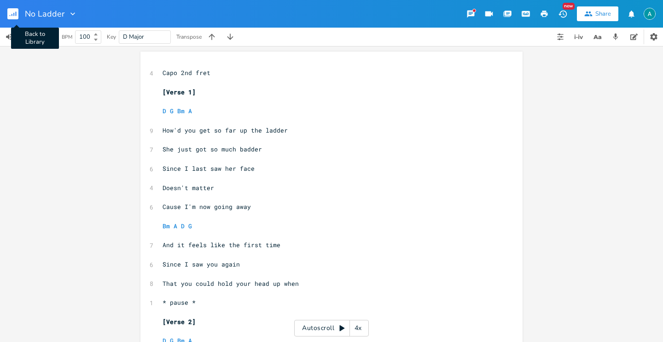
click at [12, 15] on icon "button" at bounding box center [12, 15] width 1 height 2
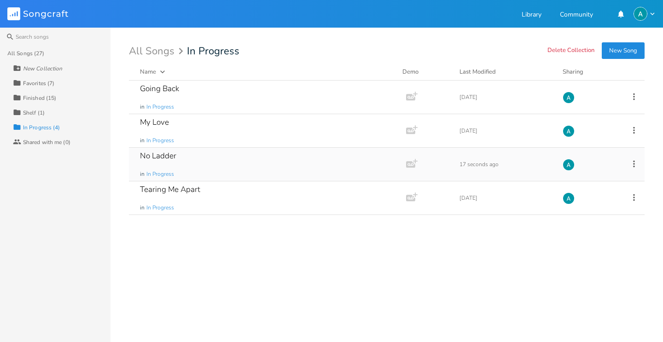
click at [636, 162] on icon at bounding box center [634, 164] width 10 height 10
click at [586, 204] on li "Collection Collections" at bounding box center [597, 210] width 74 height 16
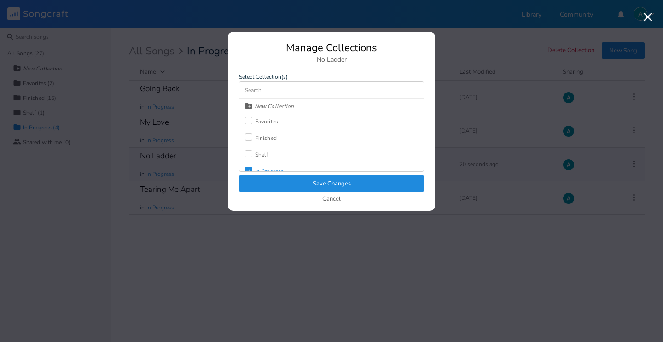
click at [248, 121] on div at bounding box center [248, 120] width 7 height 7
click at [250, 160] on icon "Check" at bounding box center [249, 162] width 6 height 6
click at [273, 189] on button "Save Changes" at bounding box center [331, 184] width 185 height 17
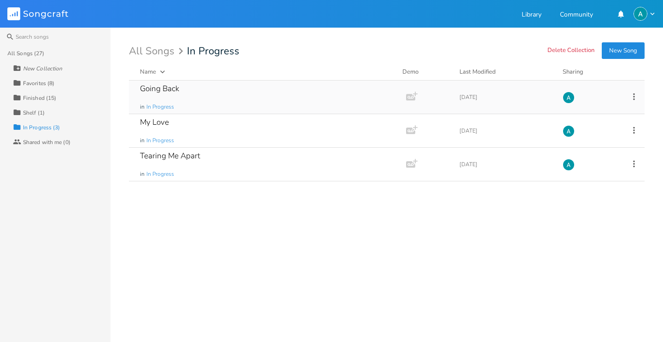
click at [290, 97] on div "Going Back in In Progress" at bounding box center [266, 97] width 252 height 33
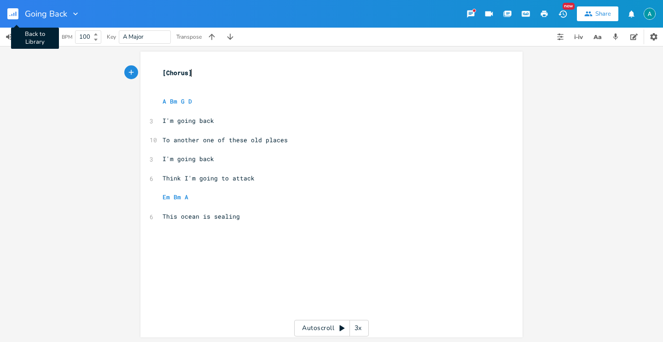
click at [16, 19] on button "Back to Library" at bounding box center [16, 14] width 18 height 22
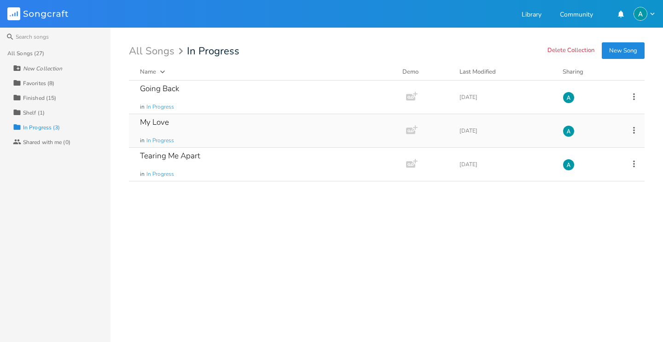
click at [198, 126] on div "My Love in In Progress" at bounding box center [266, 130] width 252 height 33
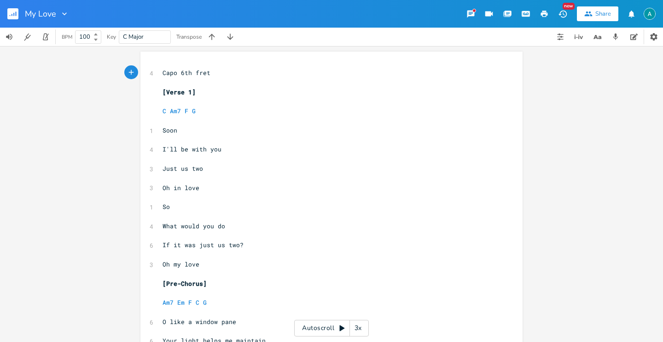
click at [12, 19] on rect "button" at bounding box center [12, 13] width 11 height 11
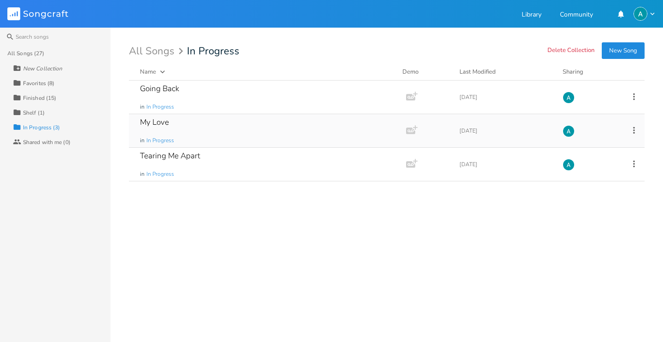
click at [632, 130] on icon at bounding box center [634, 130] width 10 height 10
click at [581, 176] on span "Collection Collections" at bounding box center [582, 176] width 37 height 6
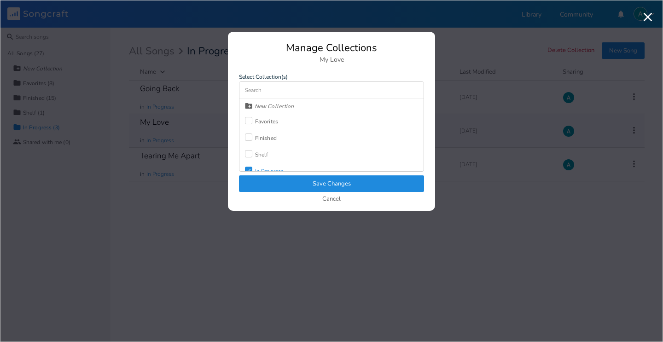
click at [255, 122] on div "Favorites" at bounding box center [261, 121] width 33 height 17
click at [252, 166] on label "Check" at bounding box center [250, 162] width 10 height 9
click at [266, 176] on button "Save Changes" at bounding box center [331, 184] width 185 height 17
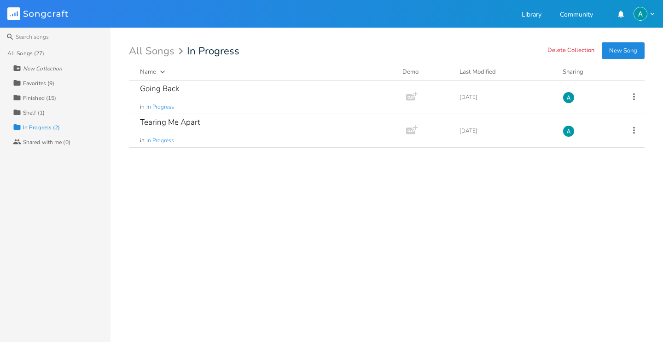
click at [59, 98] on div "Collection Finished (15)" at bounding box center [62, 97] width 98 height 15
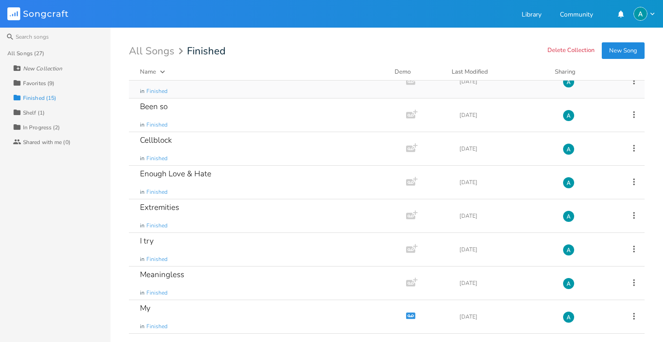
scroll to position [0, 0]
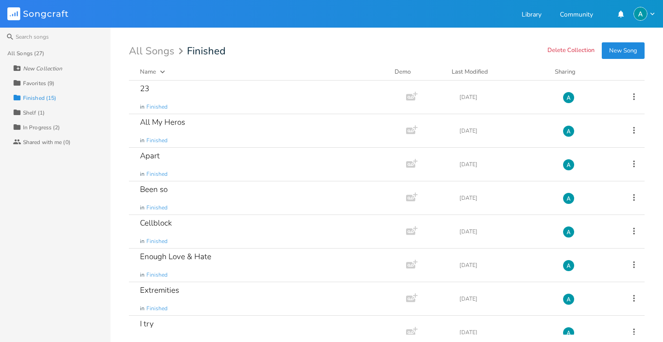
click at [64, 123] on div "Collection In Progress (2)" at bounding box center [62, 127] width 98 height 15
